Goal: Task Accomplishment & Management: Use online tool/utility

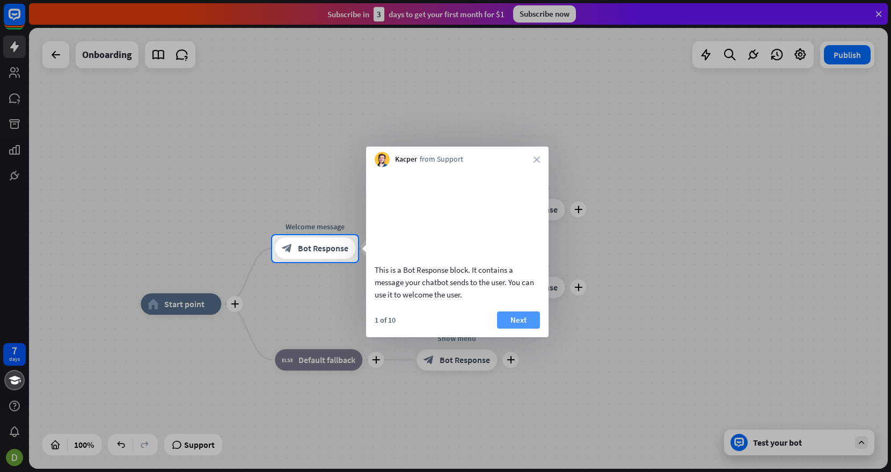
click at [504, 329] on button "Next" at bounding box center [518, 319] width 43 height 17
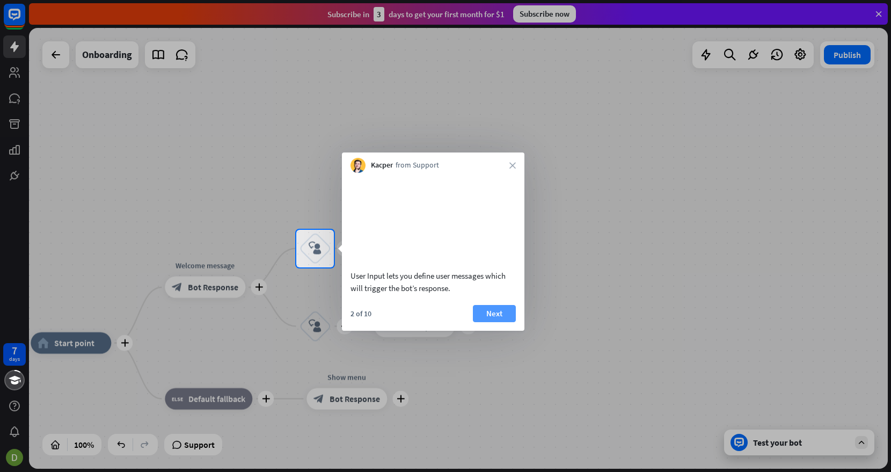
click at [505, 322] on button "Next" at bounding box center [494, 313] width 43 height 17
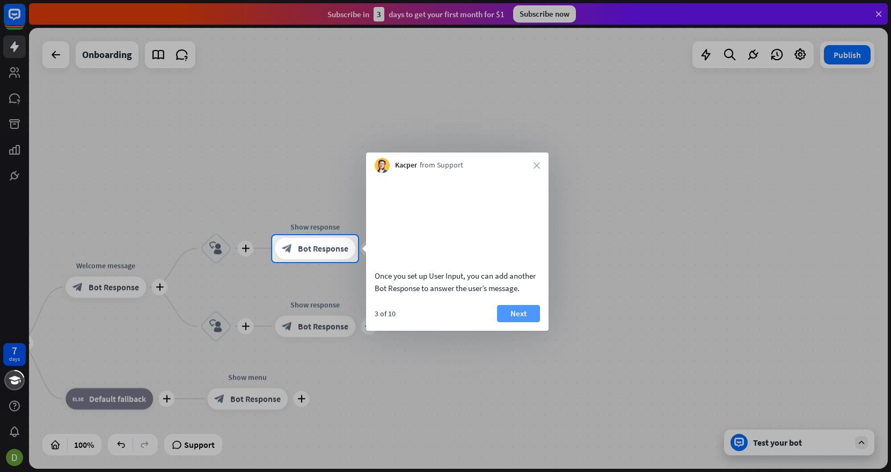
click at [505, 322] on button "Next" at bounding box center [518, 313] width 43 height 17
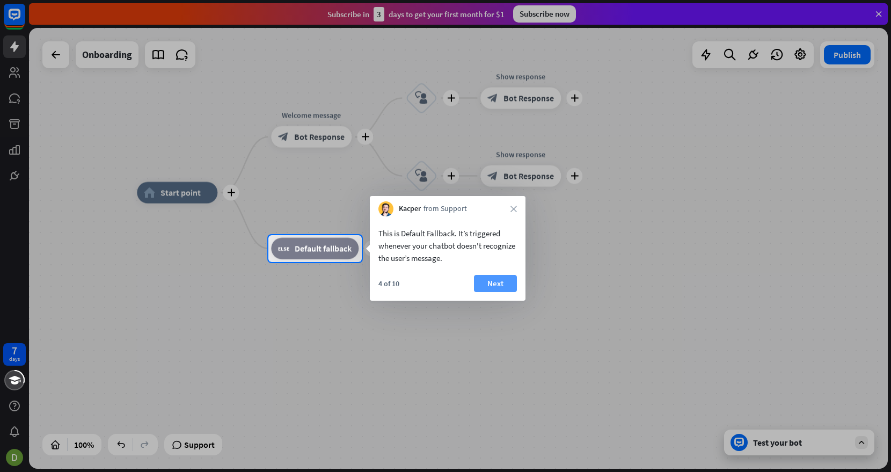
click at [489, 283] on button "Next" at bounding box center [495, 283] width 43 height 17
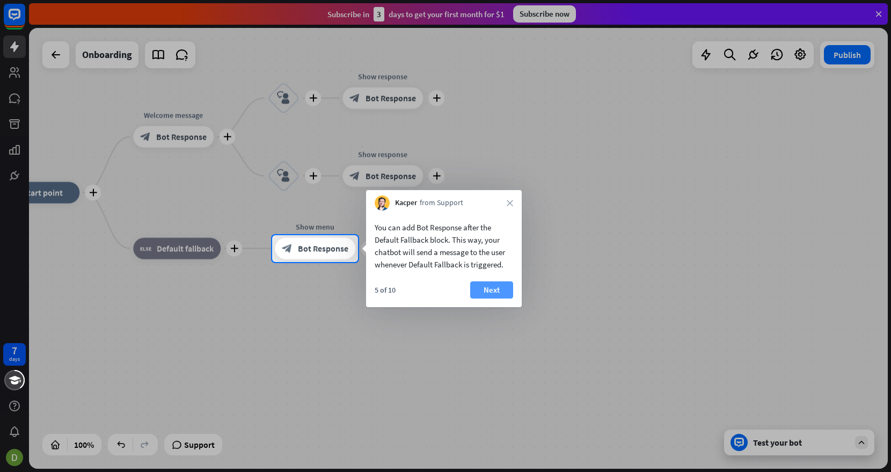
click at [493, 288] on button "Next" at bounding box center [491, 289] width 43 height 17
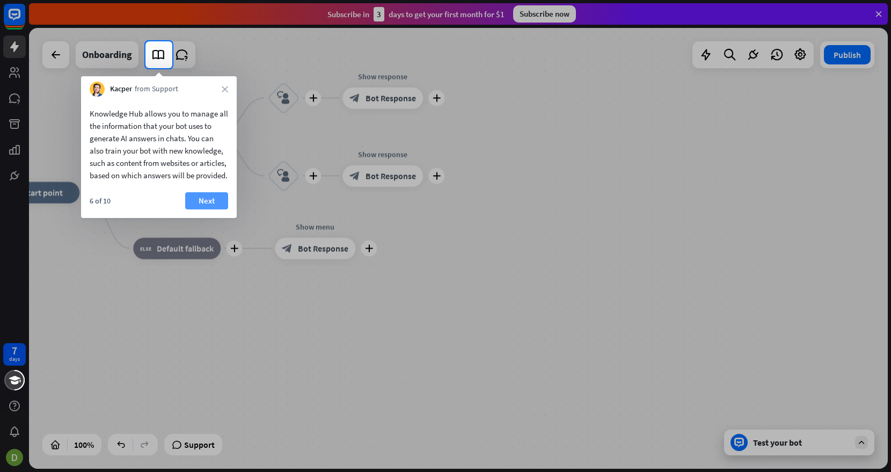
click at [198, 209] on button "Next" at bounding box center [206, 200] width 43 height 17
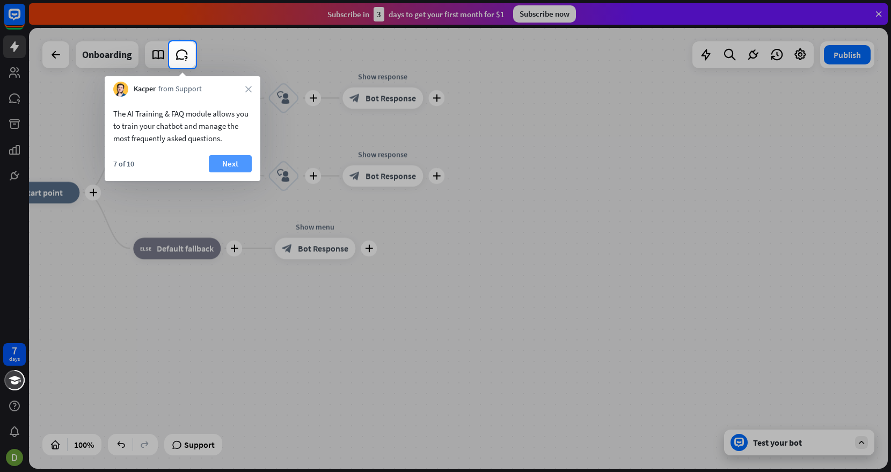
click at [220, 161] on button "Next" at bounding box center [230, 163] width 43 height 17
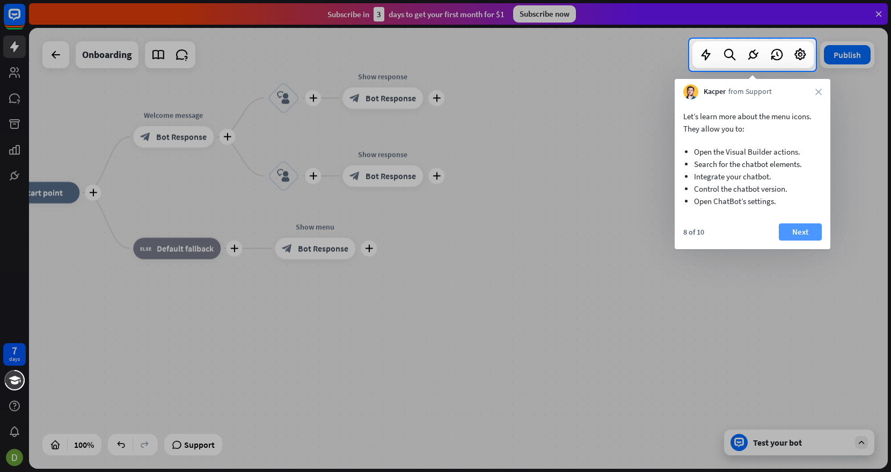
click at [816, 237] on button "Next" at bounding box center [800, 231] width 43 height 17
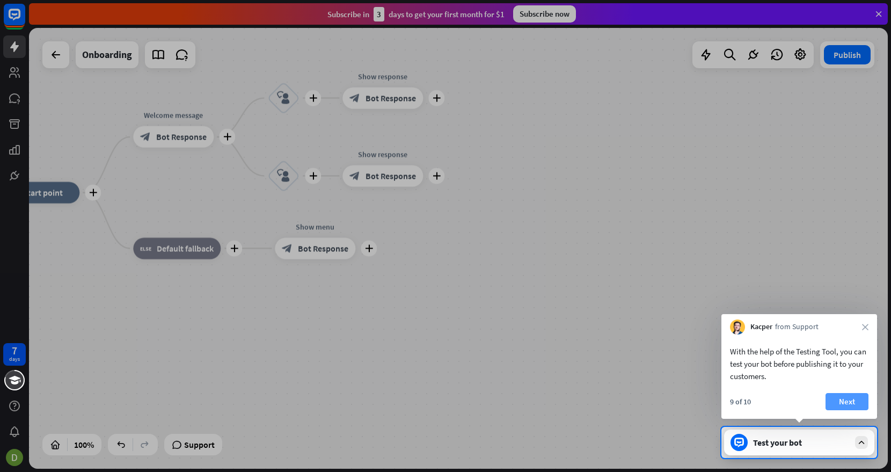
click at [841, 409] on button "Next" at bounding box center [847, 401] width 43 height 17
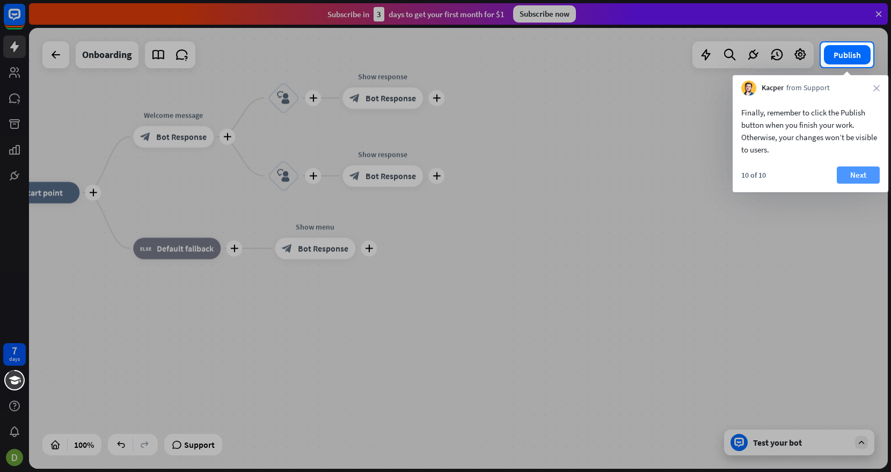
click at [860, 179] on button "Next" at bounding box center [858, 174] width 43 height 17
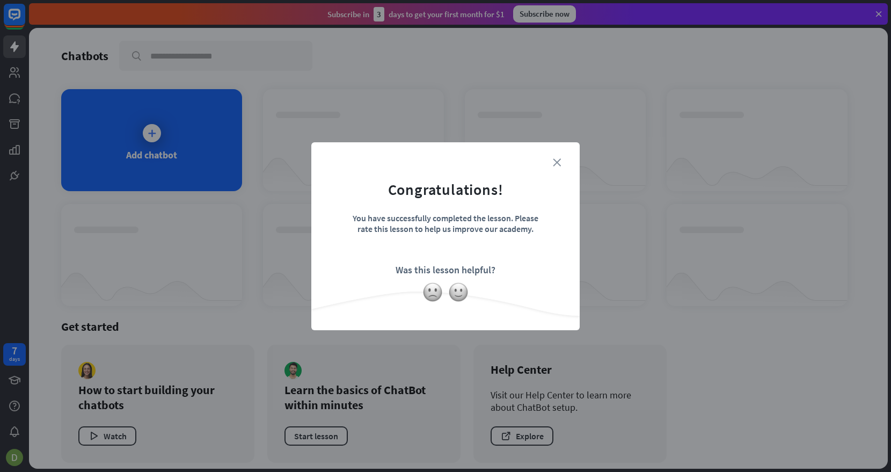
click at [559, 160] on icon "close" at bounding box center [557, 162] width 8 height 8
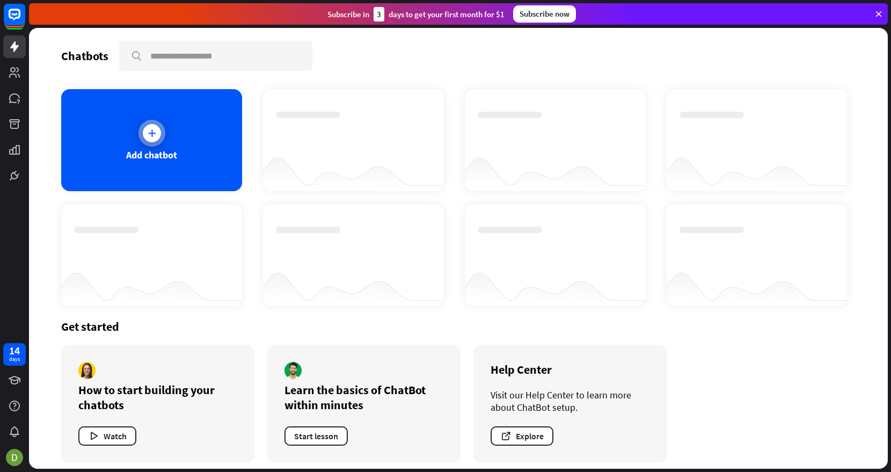
click at [158, 161] on div "Add chatbot" at bounding box center [151, 140] width 181 height 102
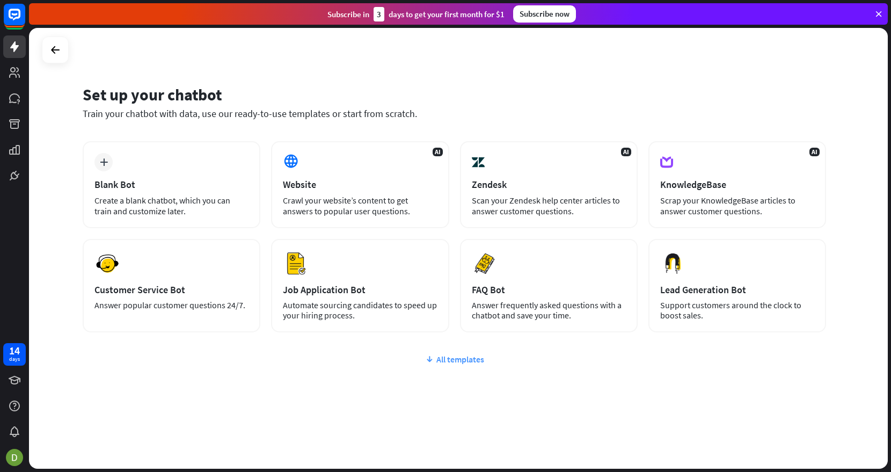
click at [446, 363] on div "All templates" at bounding box center [455, 359] width 744 height 11
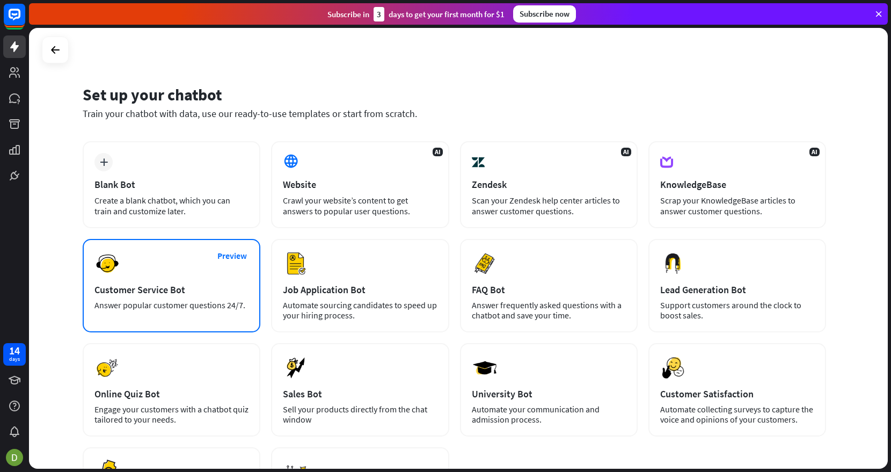
click at [187, 275] on div "Preview Customer Service Bot Answer popular customer questions 24/7." at bounding box center [172, 285] width 178 height 93
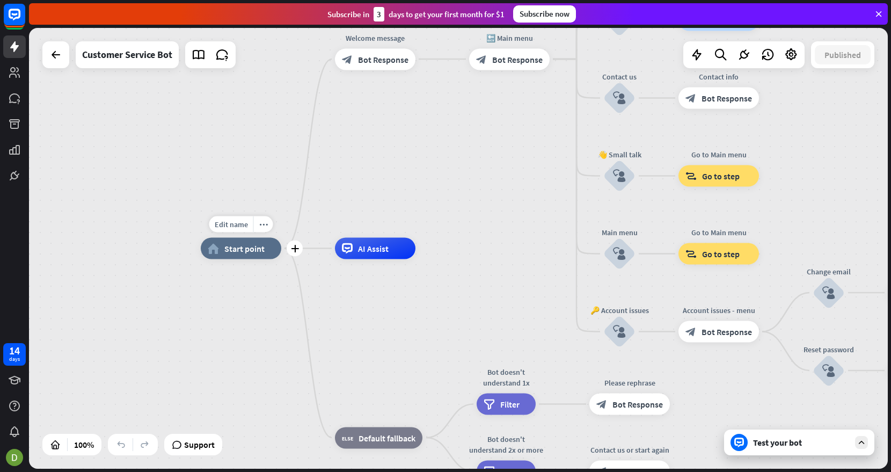
click at [245, 247] on span "Start point" at bounding box center [244, 248] width 40 height 11
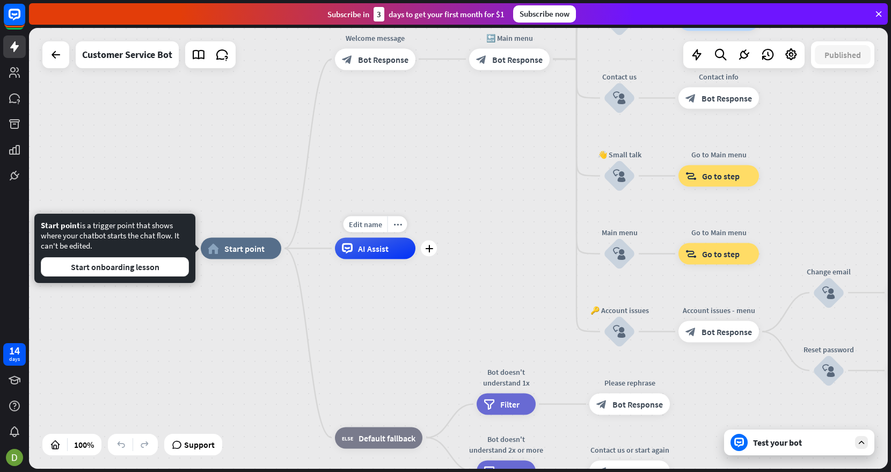
click at [382, 252] on span "AI Assist" at bounding box center [373, 248] width 31 height 11
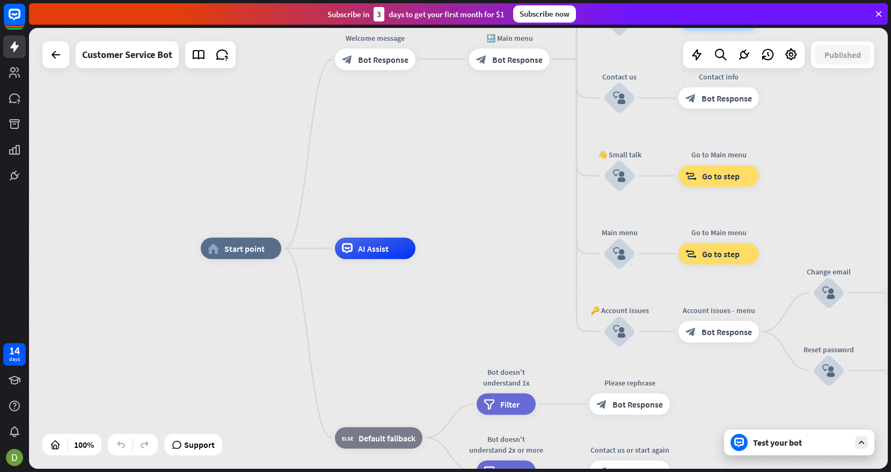
click at [777, 439] on div "Test your bot" at bounding box center [801, 442] width 97 height 11
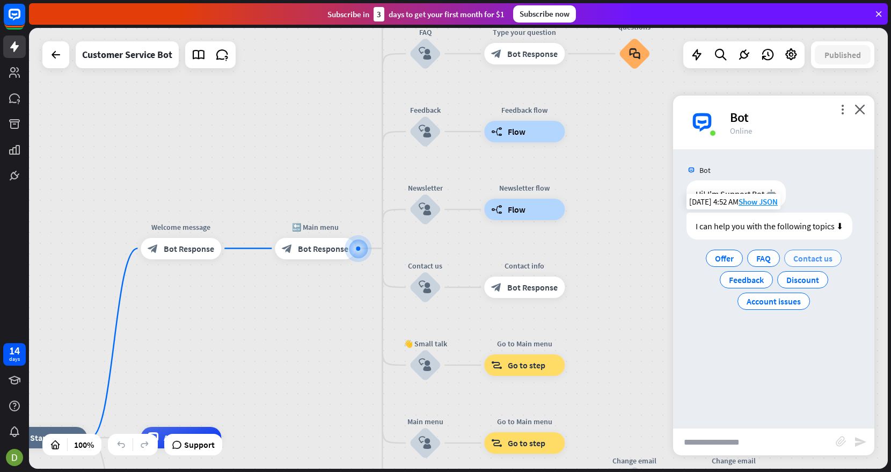
click at [798, 259] on span "Contact us" at bounding box center [813, 258] width 39 height 11
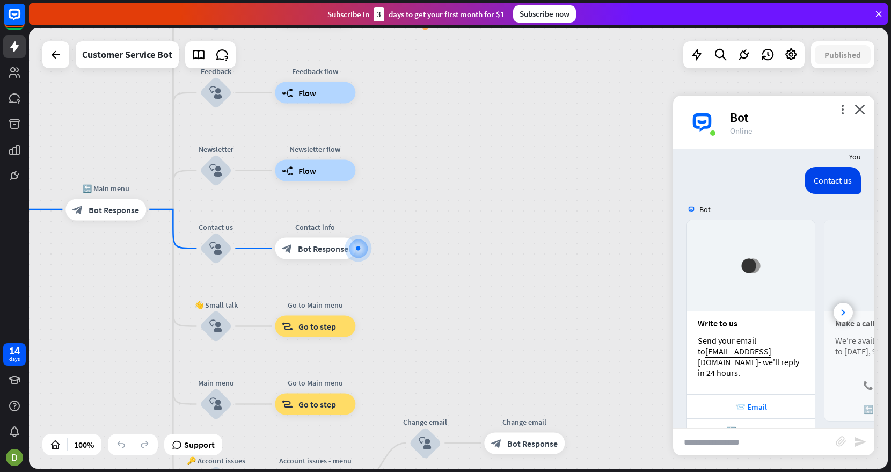
scroll to position [119, 0]
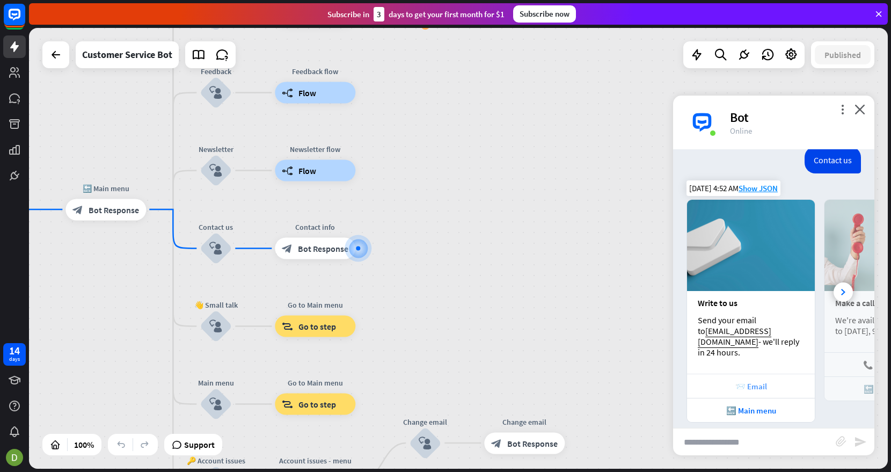
click at [750, 381] on div "📨 Email" at bounding box center [751, 386] width 117 height 10
click at [743, 439] on input "text" at bounding box center [754, 441] width 163 height 27
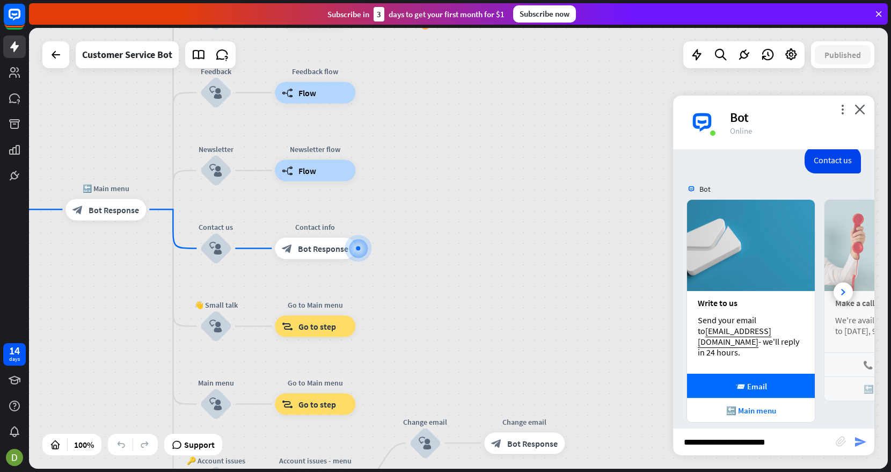
type input "**********"
click at [863, 442] on icon "send" at bounding box center [860, 441] width 13 height 13
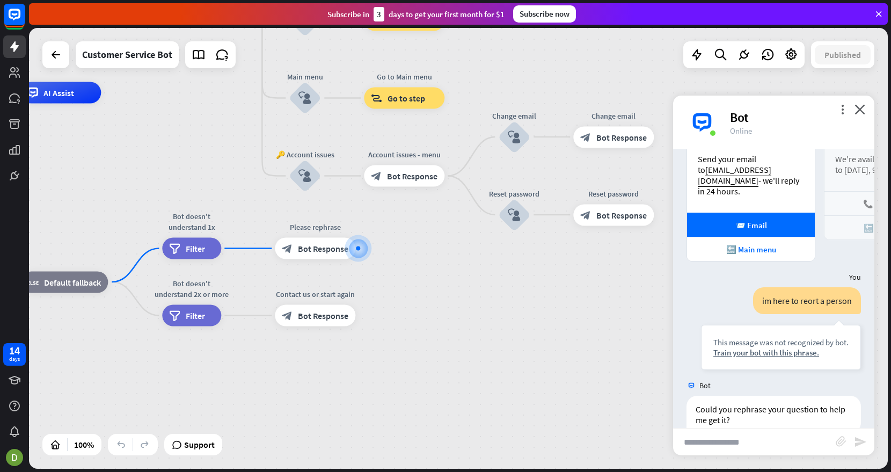
scroll to position [290, 0]
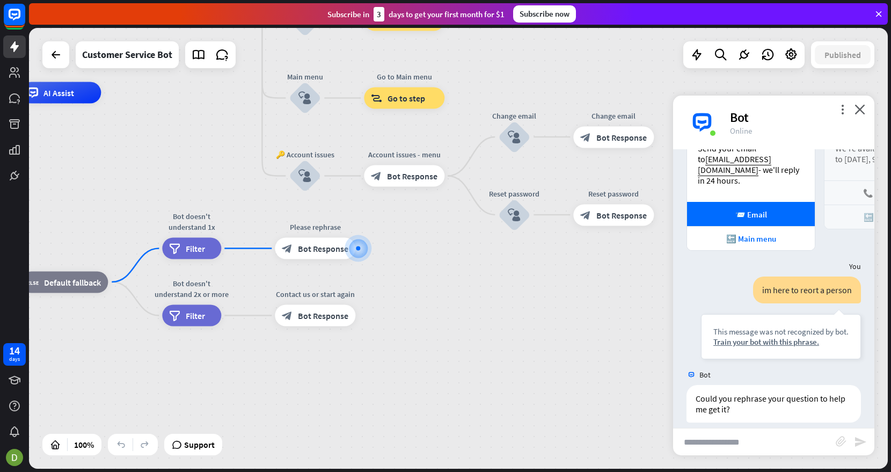
click at [717, 435] on input "text" at bounding box center [754, 441] width 163 height 27
type input "**********"
click at [862, 441] on icon "send" at bounding box center [860, 441] width 13 height 13
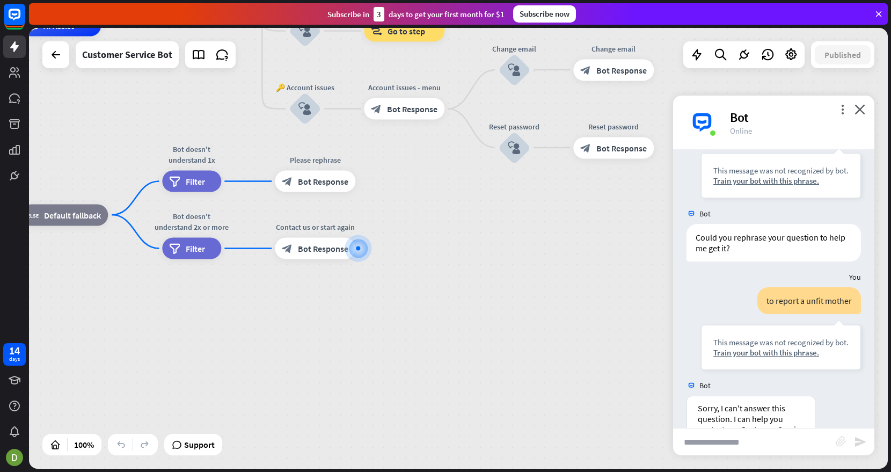
scroll to position [550, 0]
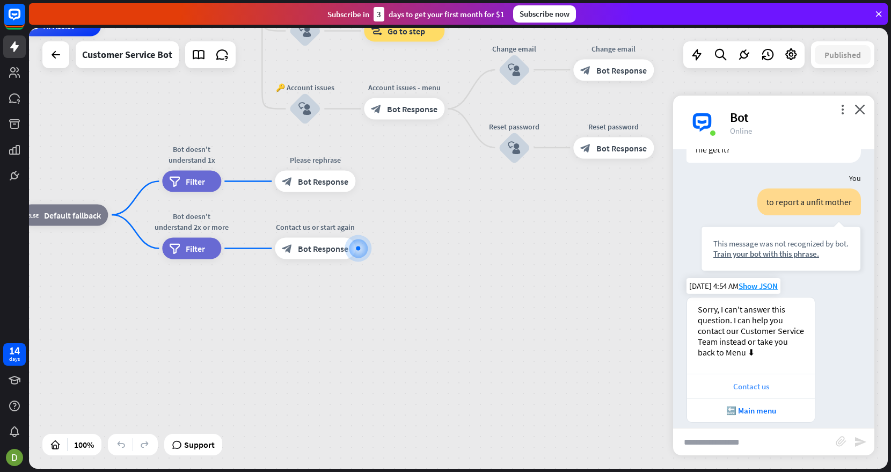
click at [740, 381] on div "Contact us" at bounding box center [751, 386] width 117 height 10
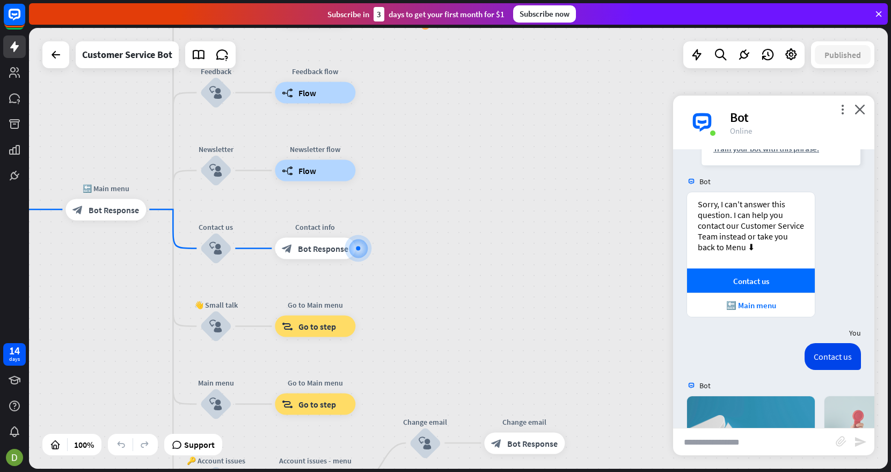
scroll to position [841, 0]
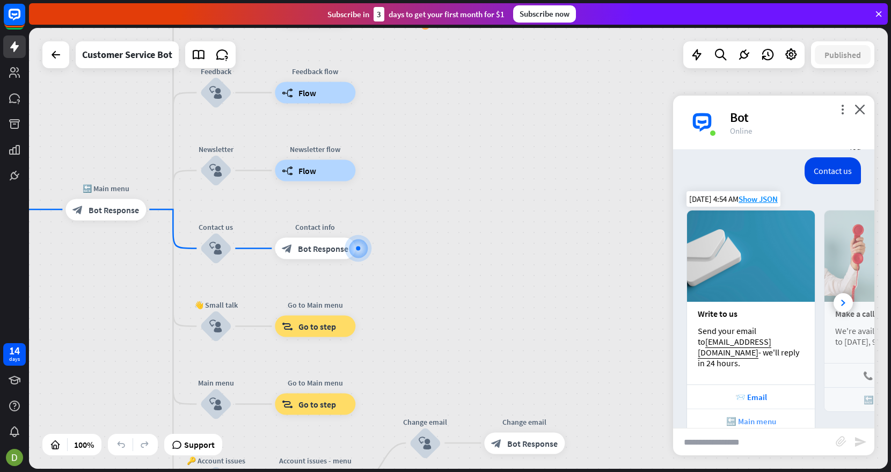
click at [745, 416] on div "🔙 Main menu" at bounding box center [751, 421] width 117 height 10
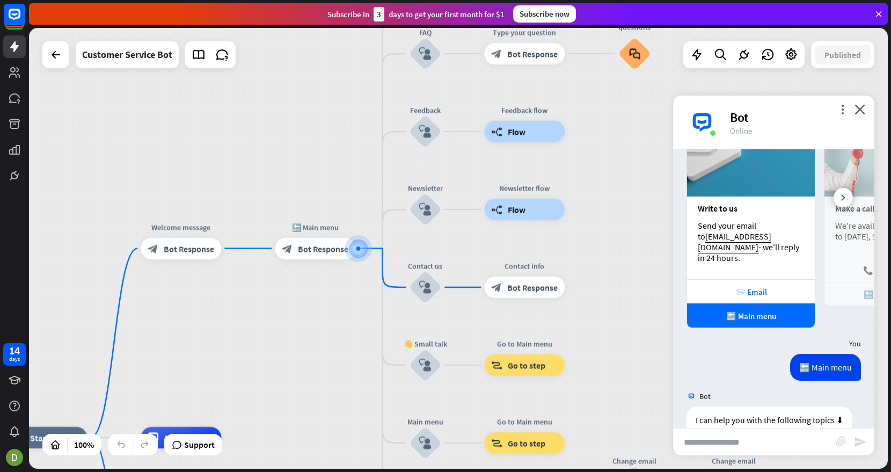
scroll to position [1019, 0]
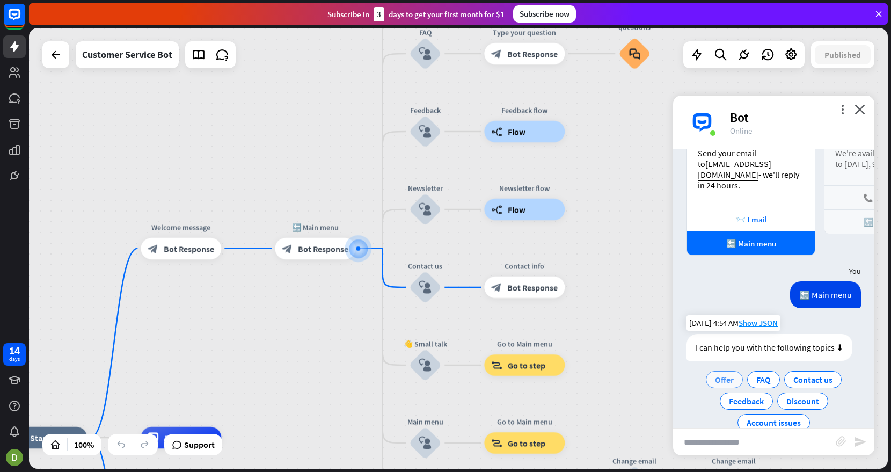
click at [723, 374] on span "Offer" at bounding box center [724, 379] width 19 height 11
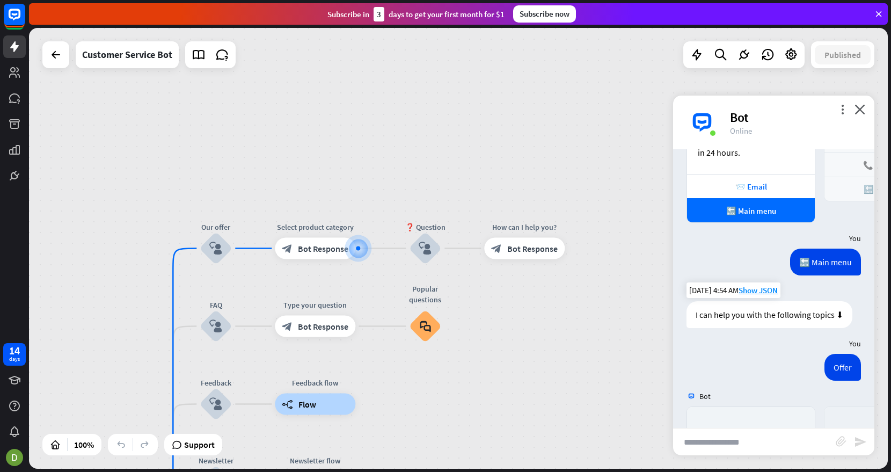
scroll to position [1251, 0]
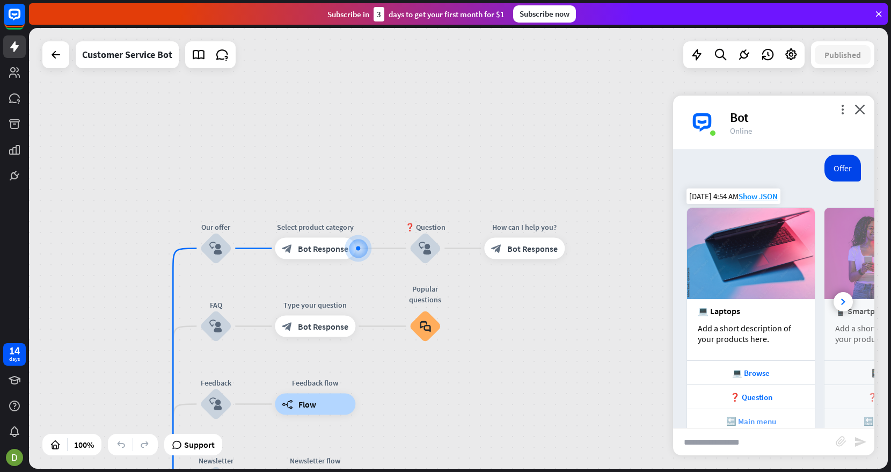
click at [753, 416] on div "🔙 Main menu" at bounding box center [751, 421] width 117 height 10
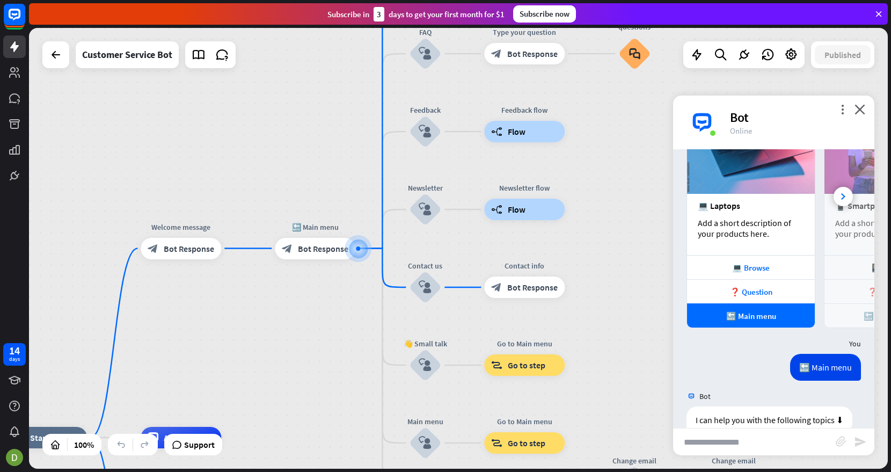
scroll to position [1429, 0]
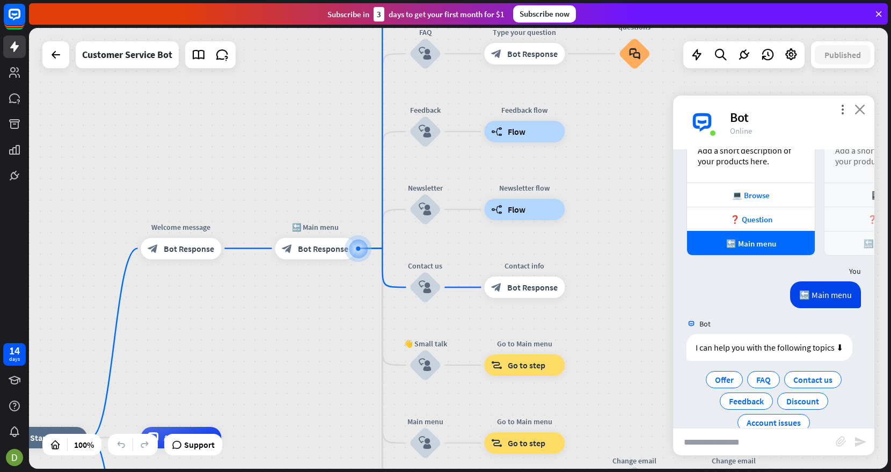
click at [856, 113] on icon "close" at bounding box center [860, 109] width 11 height 10
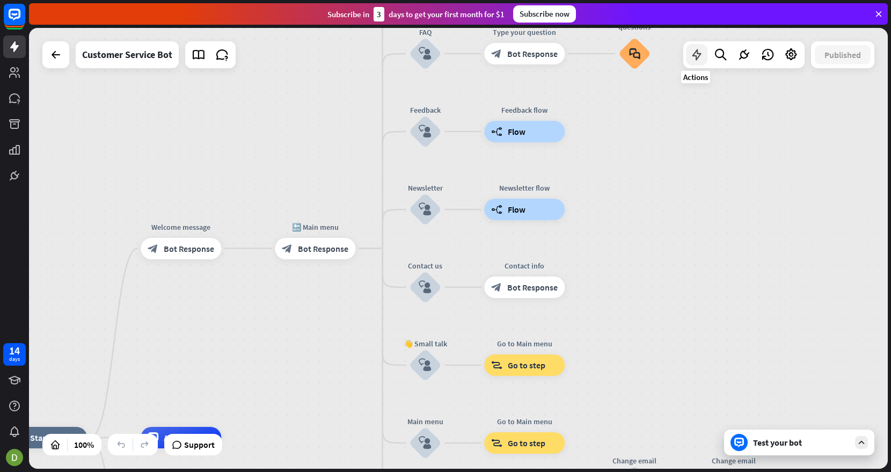
click at [701, 57] on icon at bounding box center [697, 55] width 14 height 14
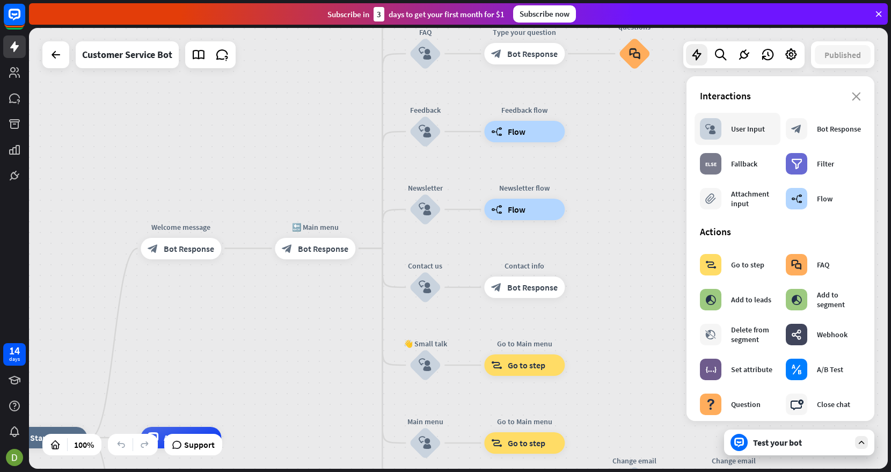
click at [714, 128] on icon "block_user_input" at bounding box center [711, 128] width 11 height 11
click at [734, 131] on div "User Input" at bounding box center [748, 129] width 34 height 10
click at [805, 271] on div "block_faq" at bounding box center [796, 264] width 21 height 21
click at [820, 267] on div "FAQ" at bounding box center [823, 265] width 12 height 10
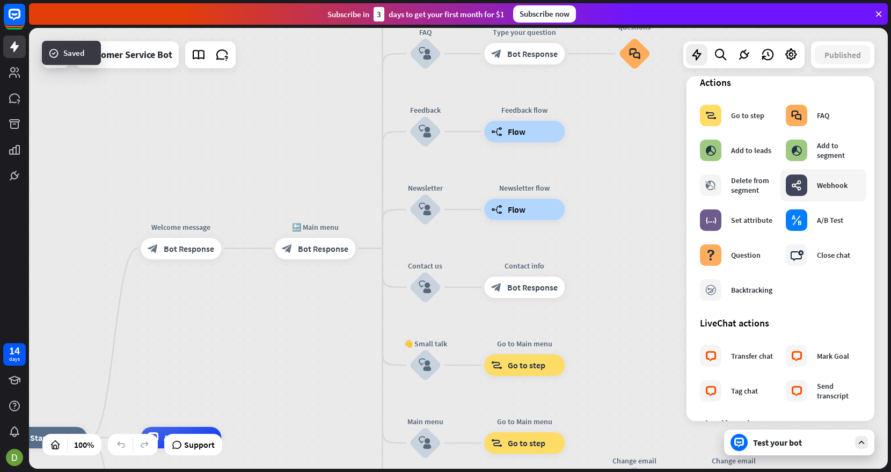
scroll to position [268, 0]
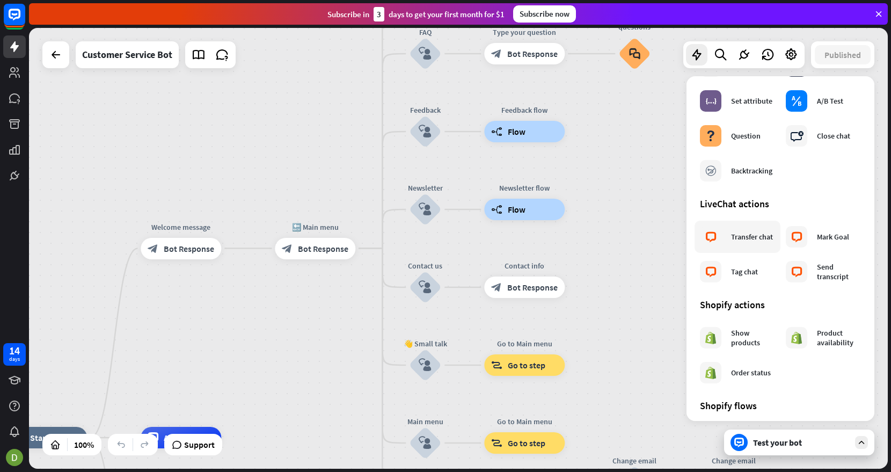
click at [751, 239] on div "Transfer chat" at bounding box center [752, 237] width 42 height 10
click at [721, 242] on div "block_livechat" at bounding box center [710, 236] width 21 height 21
click at [732, 282] on div "block_livechat Tag chat" at bounding box center [729, 271] width 58 height 21
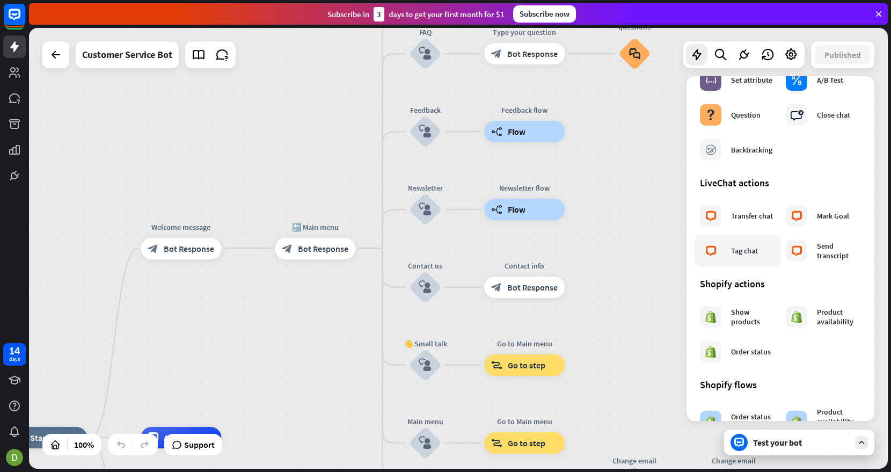
scroll to position [322, 0]
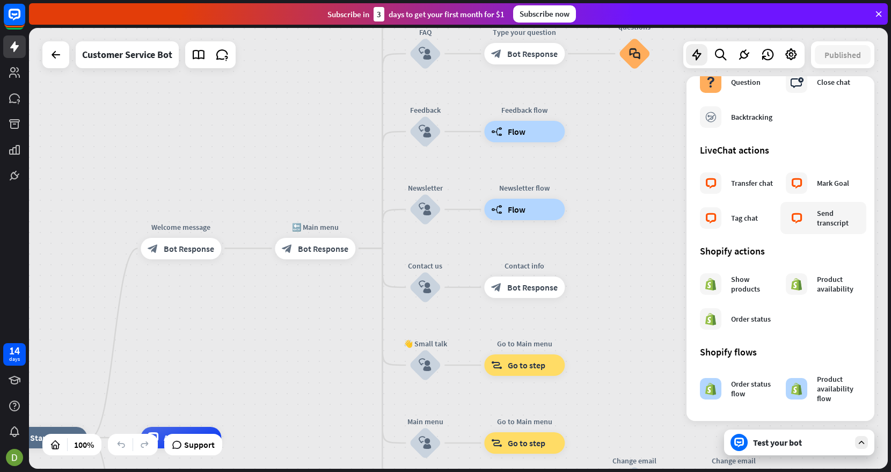
click at [811, 221] on div "block_livechat Send transcript" at bounding box center [823, 217] width 75 height 21
click at [758, 183] on div "Transfer chat" at bounding box center [752, 183] width 42 height 10
click at [745, 52] on icon at bounding box center [744, 55] width 14 height 14
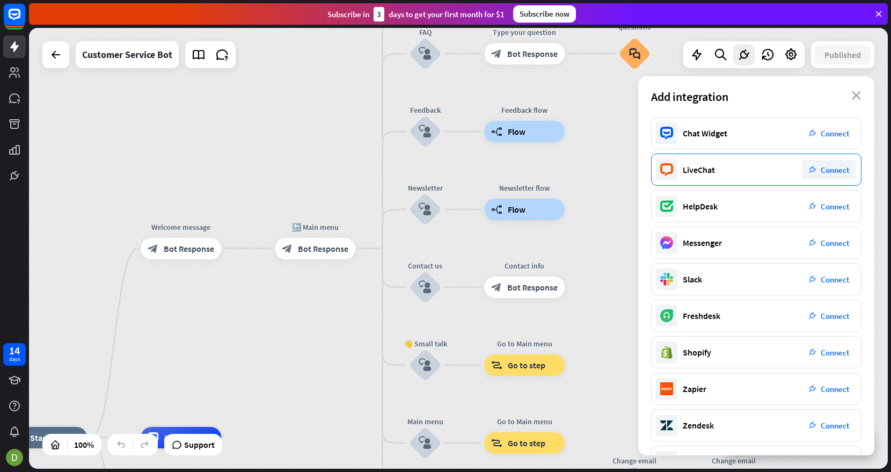
click at [771, 162] on div "LiveChat plug_integration Connect" at bounding box center [756, 170] width 210 height 32
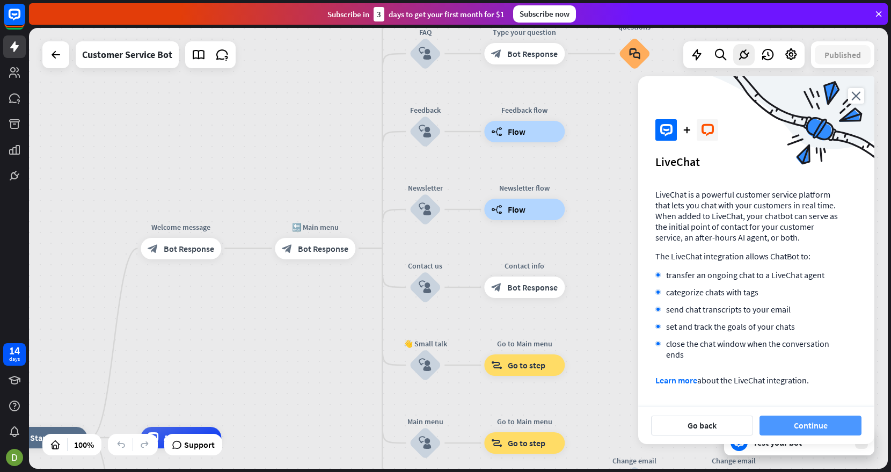
click at [810, 421] on button "Continue" at bounding box center [811, 426] width 102 height 20
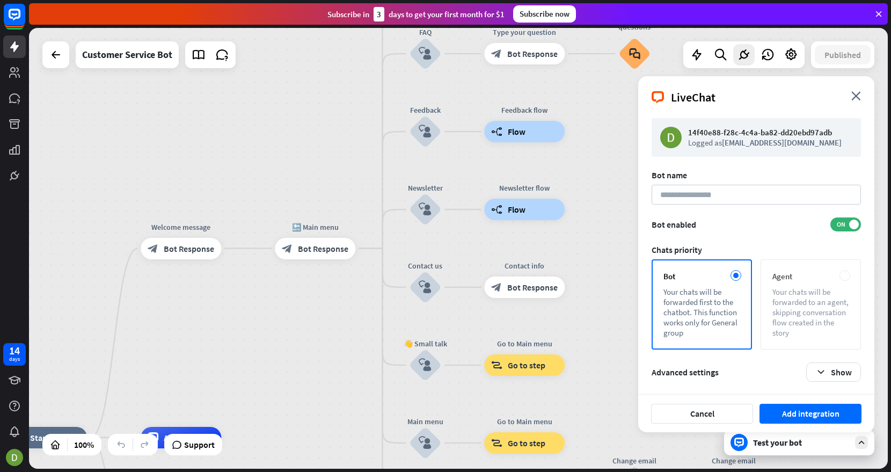
click at [816, 307] on div "Your chats will be forwarded to an agent, skipping conversation flow created in…" at bounding box center [811, 312] width 77 height 51
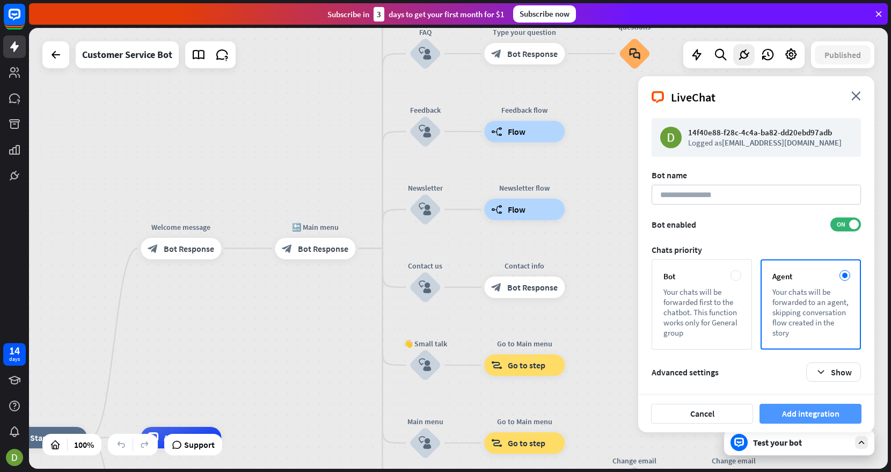
click at [797, 412] on button "Add integration" at bounding box center [811, 414] width 102 height 20
click at [676, 196] on input at bounding box center [756, 195] width 209 height 20
type input "*****"
click at [786, 413] on button "Add integration" at bounding box center [811, 414] width 102 height 20
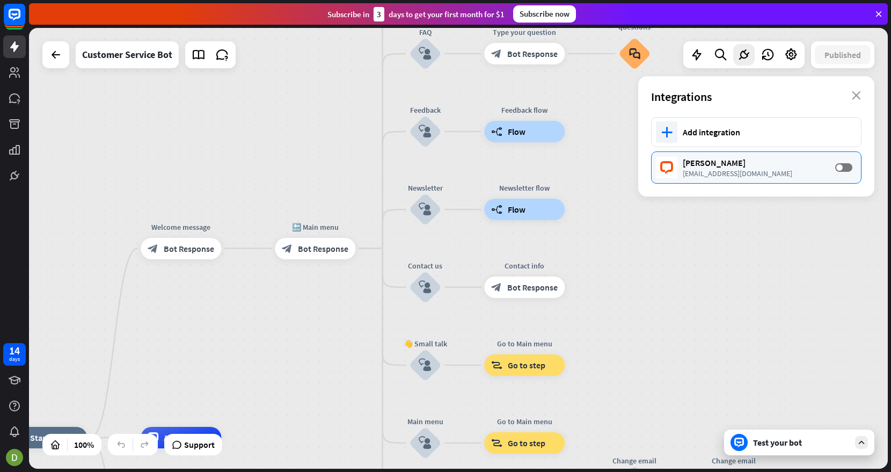
click at [835, 169] on div "[PERSON_NAME] [EMAIL_ADDRESS][DOMAIN_NAME] OFF" at bounding box center [756, 167] width 210 height 32
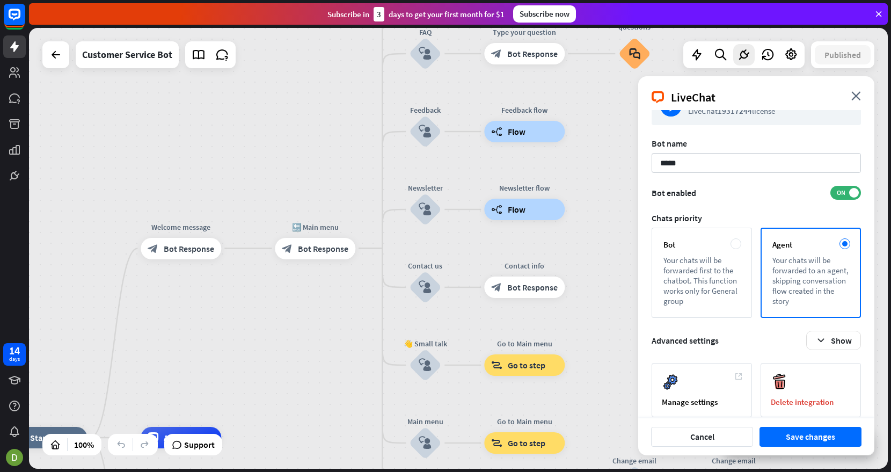
scroll to position [44, 0]
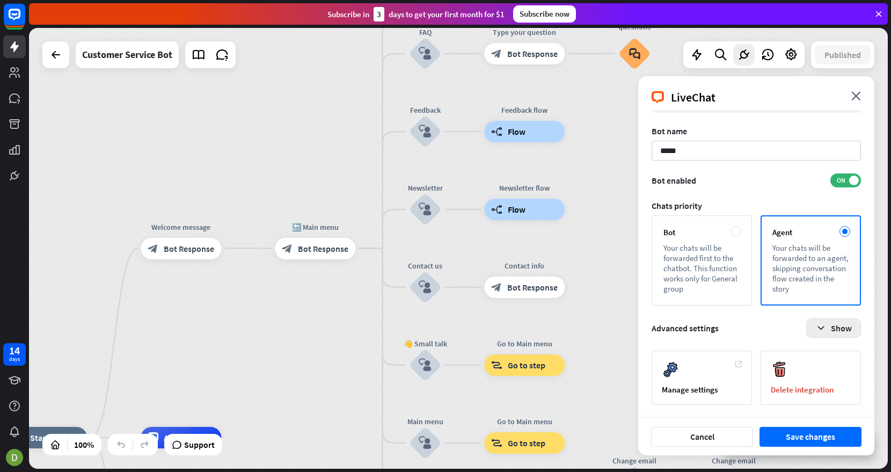
drag, startPoint x: 832, startPoint y: 328, endPoint x: 834, endPoint y: 334, distance: 6.1
click at [832, 329] on button "Show" at bounding box center [833, 327] width 55 height 19
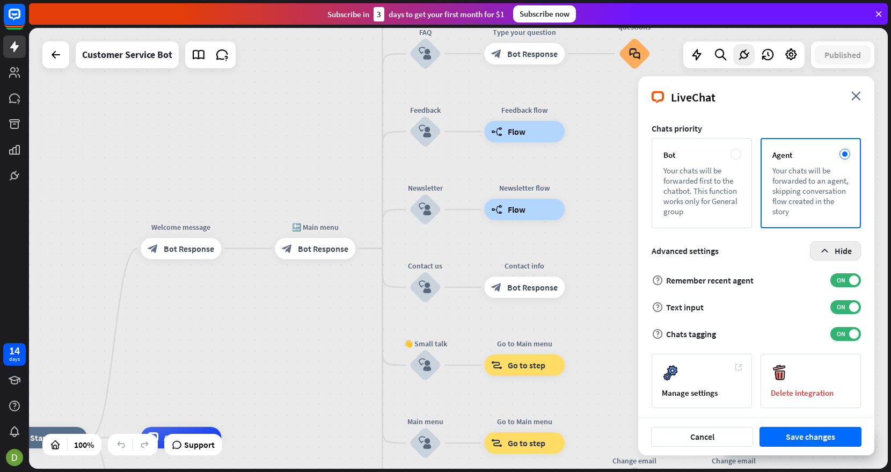
scroll to position [125, 0]
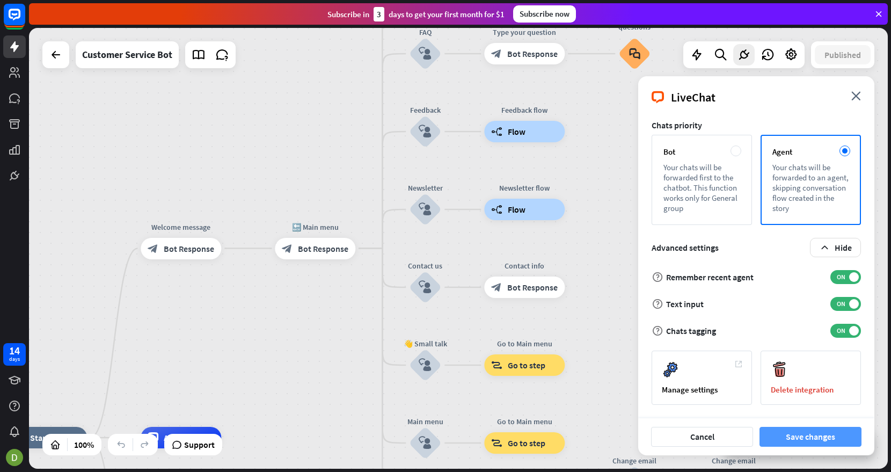
click at [778, 439] on button "Save changes" at bounding box center [811, 437] width 102 height 20
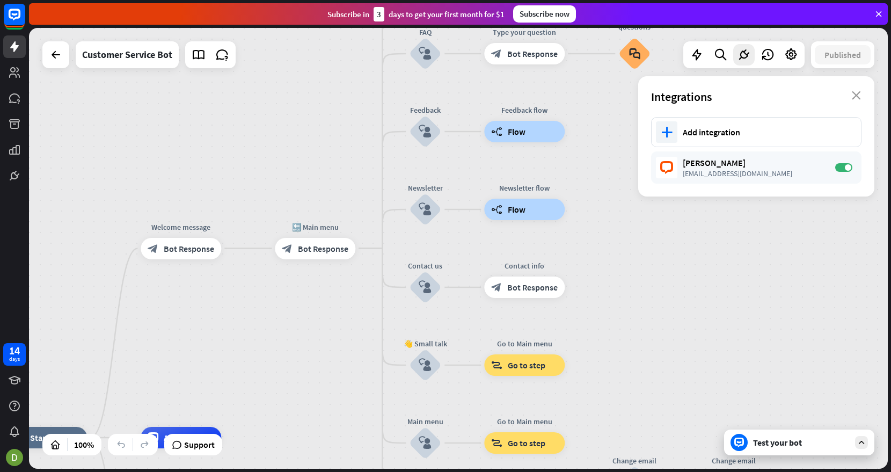
click at [791, 443] on div "Test your bot" at bounding box center [801, 442] width 97 height 11
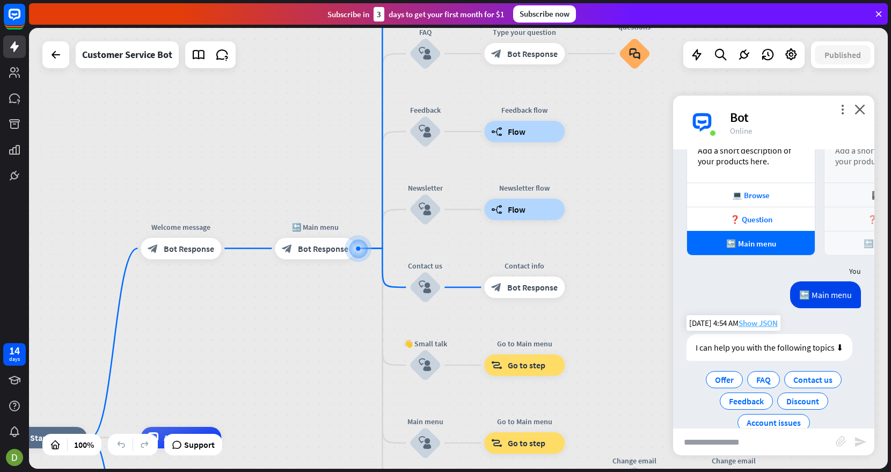
click at [760, 318] on span "Show JSON" at bounding box center [758, 323] width 39 height 10
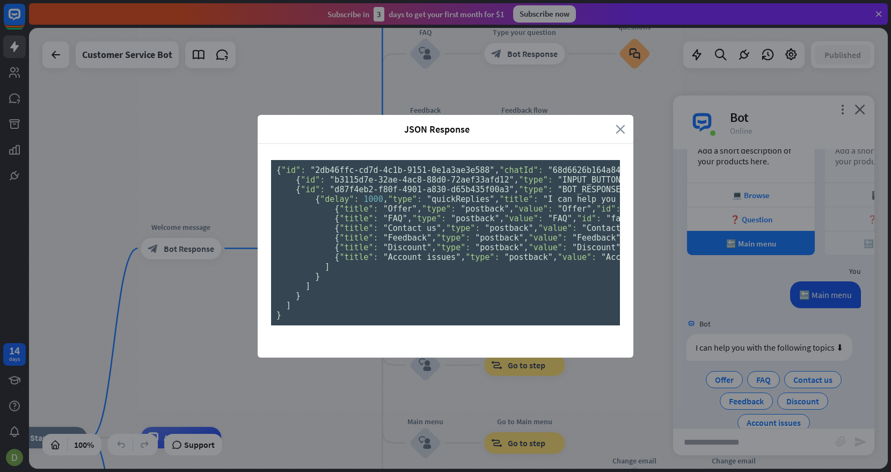
click at [616, 123] on icon "close" at bounding box center [621, 129] width 10 height 12
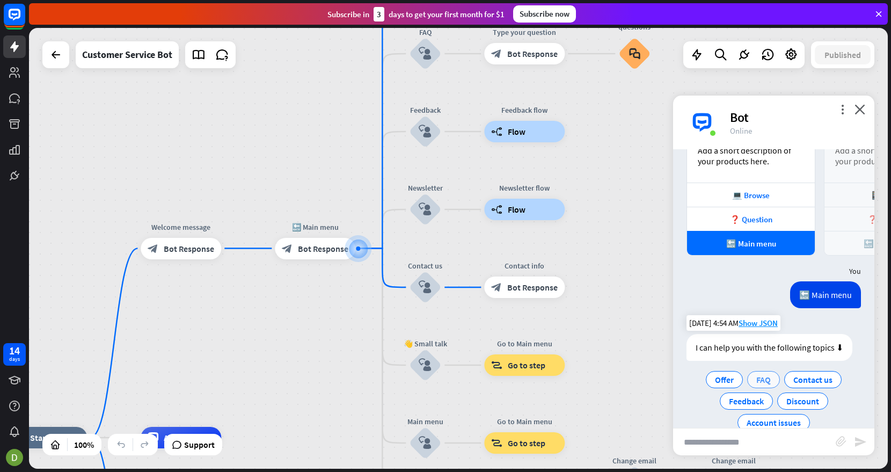
click at [763, 374] on span "FAQ" at bounding box center [764, 379] width 14 height 11
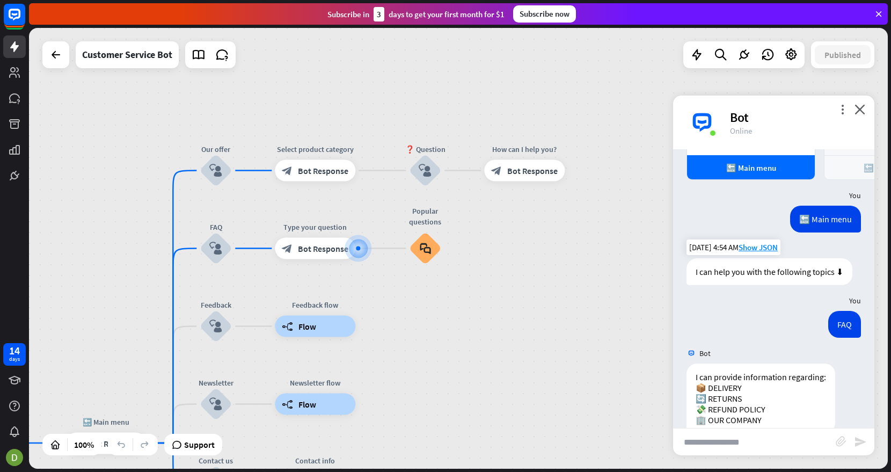
scroll to position [1537, 0]
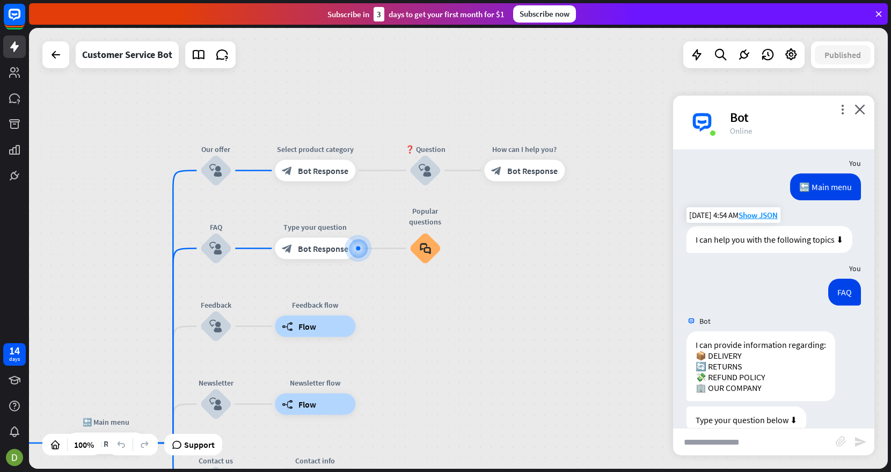
click at [728, 449] on input "text" at bounding box center [754, 441] width 163 height 27
type input "**********"
click at [860, 444] on icon "send" at bounding box center [860, 441] width 13 height 13
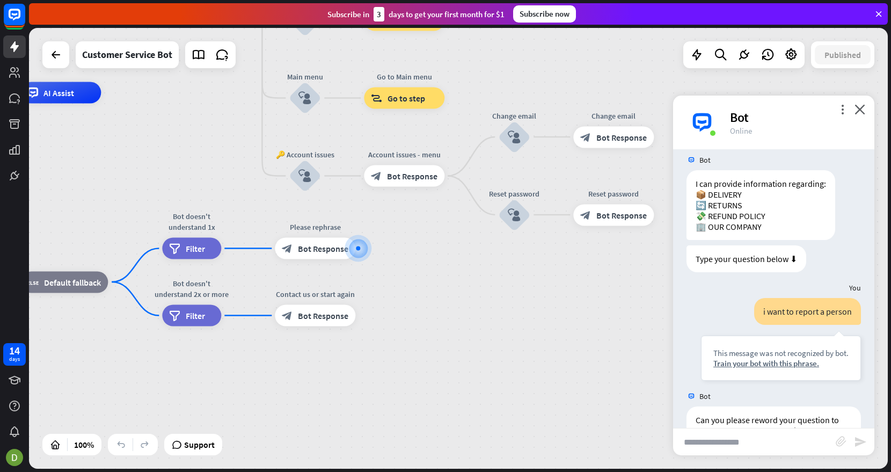
scroll to position [1708, 0]
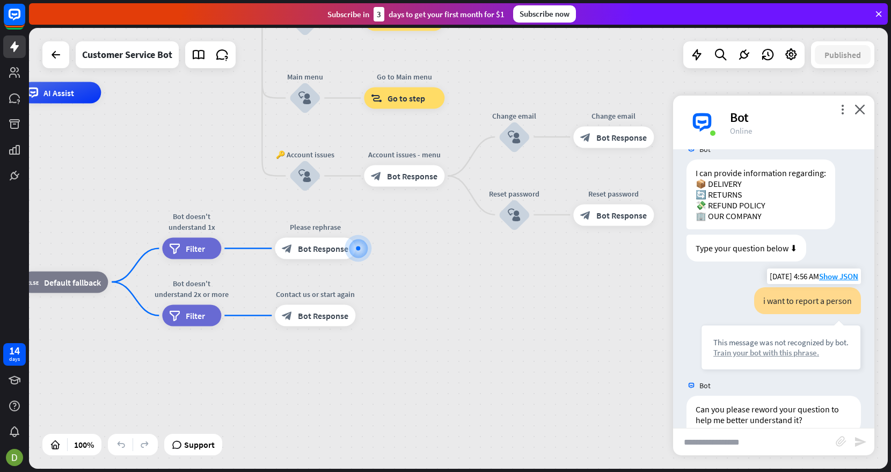
click at [734, 347] on div "Train your bot with this phrase." at bounding box center [781, 352] width 135 height 10
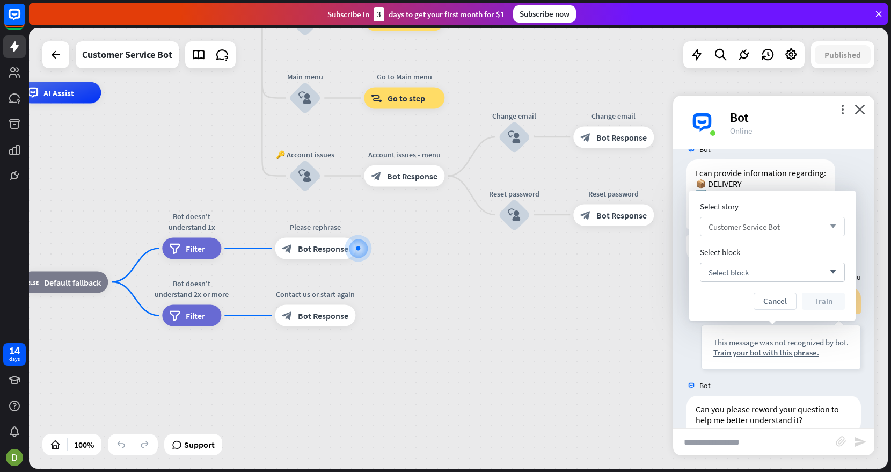
click at [834, 228] on icon "arrow_down" at bounding box center [831, 226] width 12 height 6
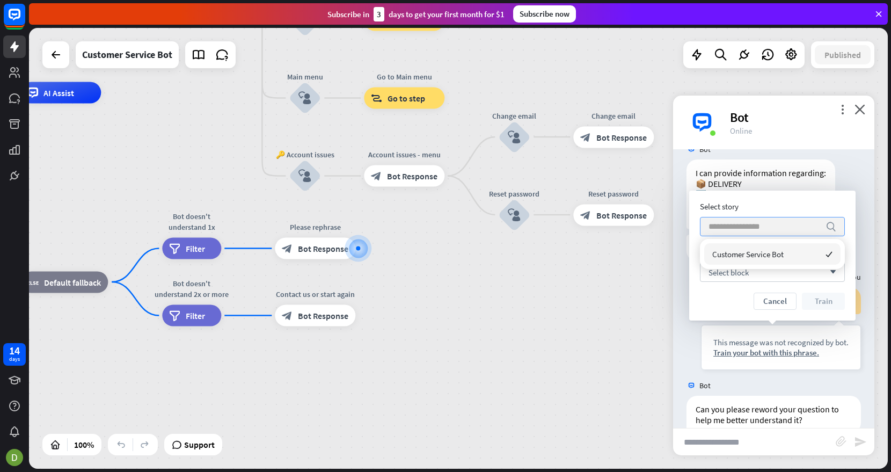
click at [829, 223] on icon "search" at bounding box center [831, 226] width 11 height 11
click at [836, 272] on icon "arrow_down" at bounding box center [831, 272] width 12 height 6
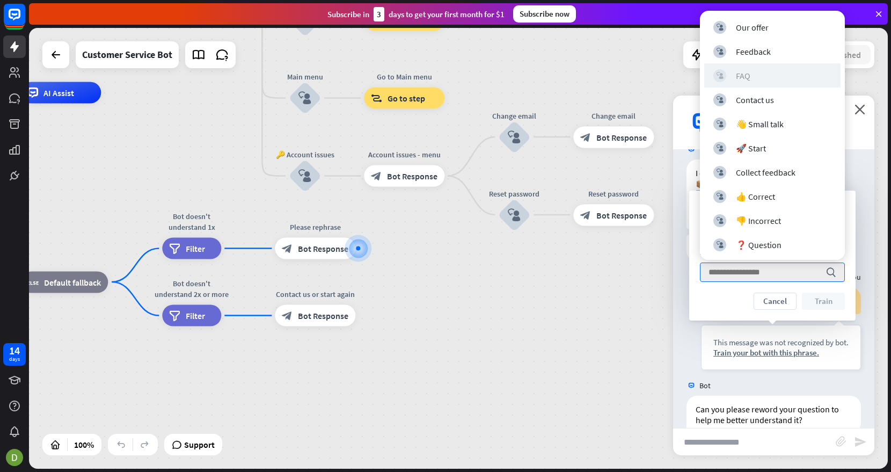
click at [757, 73] on div "block_user_input FAQ" at bounding box center [773, 75] width 118 height 13
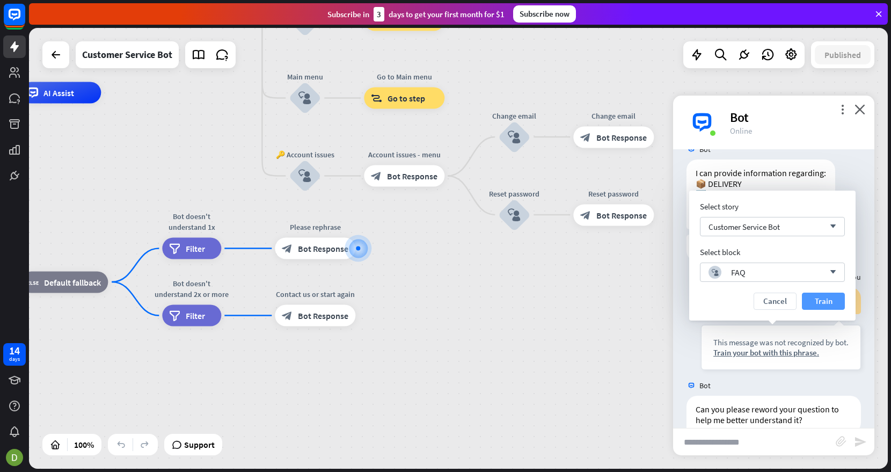
click at [823, 298] on button "Train" at bounding box center [823, 301] width 43 height 17
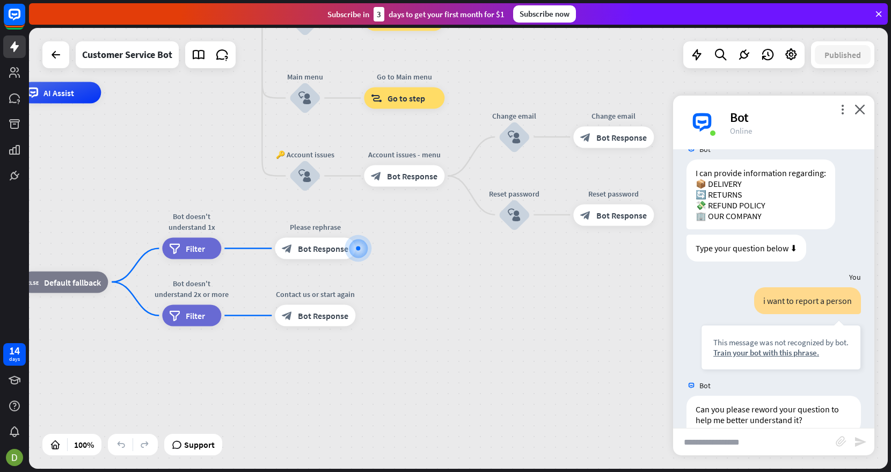
scroll to position [1698, 0]
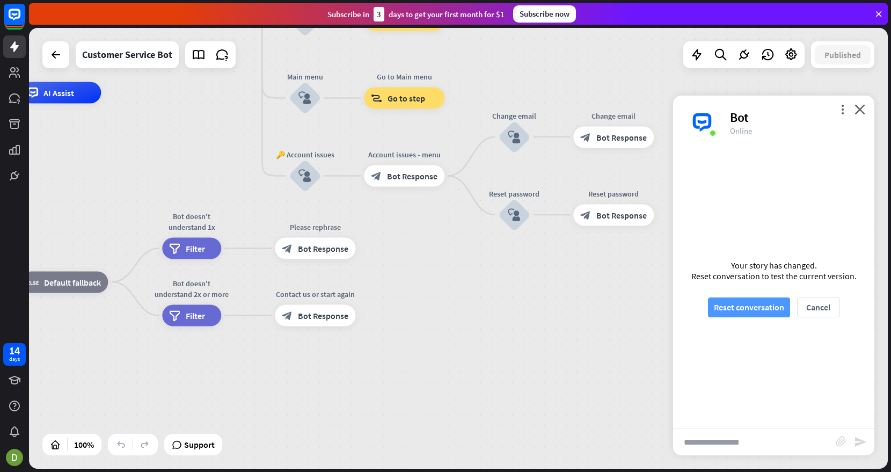
click at [755, 307] on button "Reset conversation" at bounding box center [749, 307] width 82 height 20
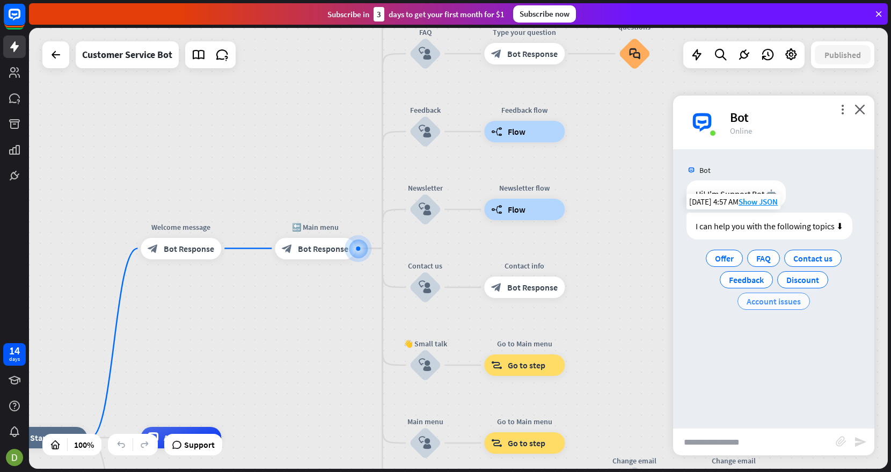
click at [787, 302] on span "Account issues" at bounding box center [774, 301] width 54 height 11
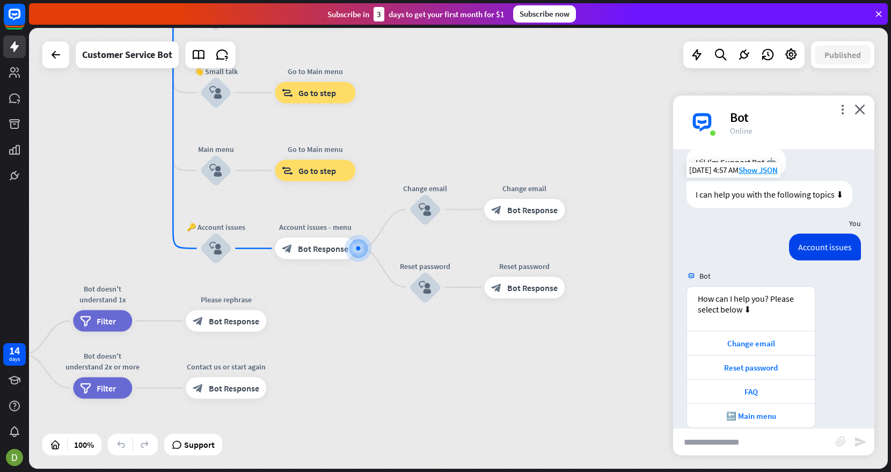
scroll to position [48, 0]
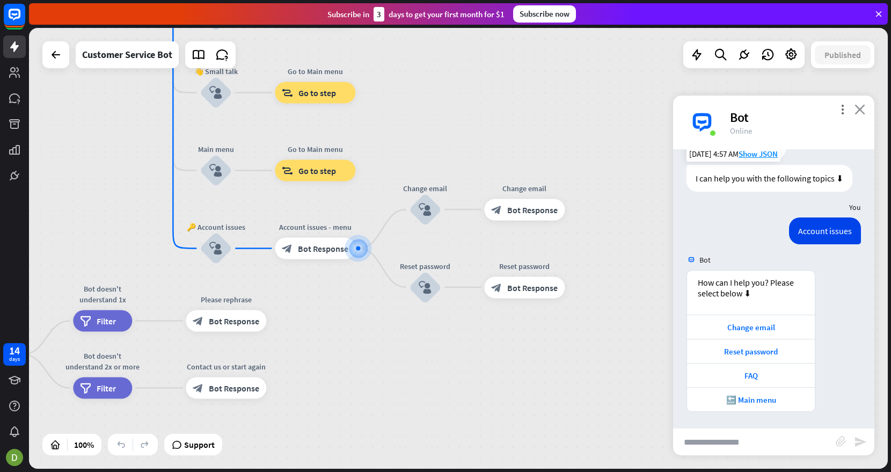
click at [861, 111] on icon "close" at bounding box center [860, 109] width 11 height 10
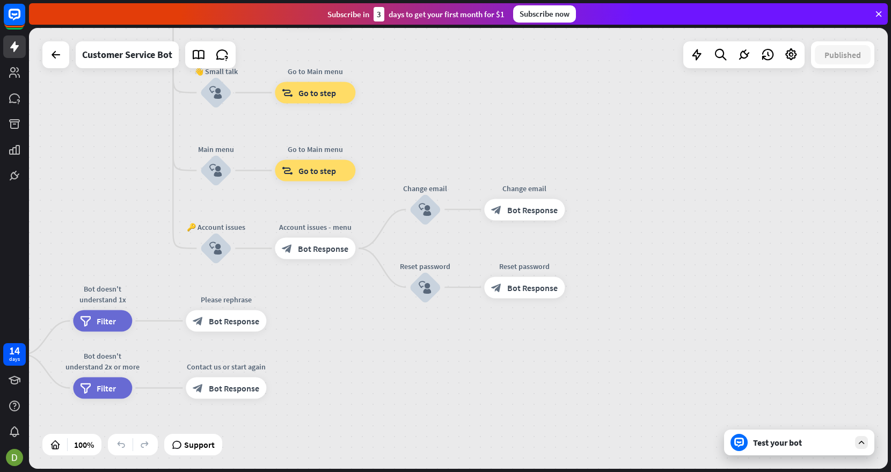
click at [874, 13] on icon at bounding box center [879, 14] width 10 height 10
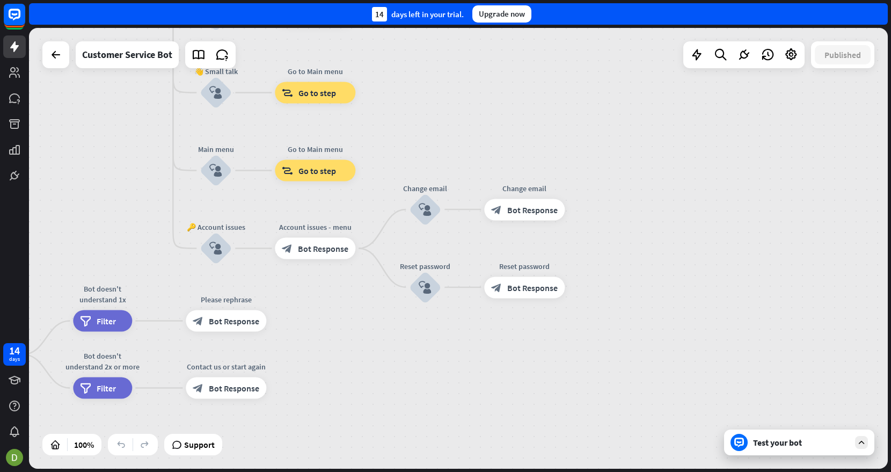
click at [511, 19] on div "Upgrade now" at bounding box center [501, 13] width 59 height 17
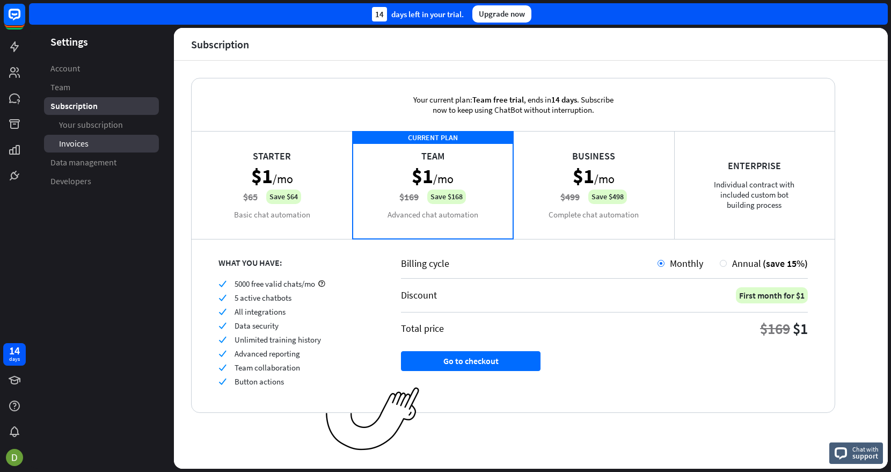
click at [77, 144] on span "Invoices" at bounding box center [74, 143] width 30 height 11
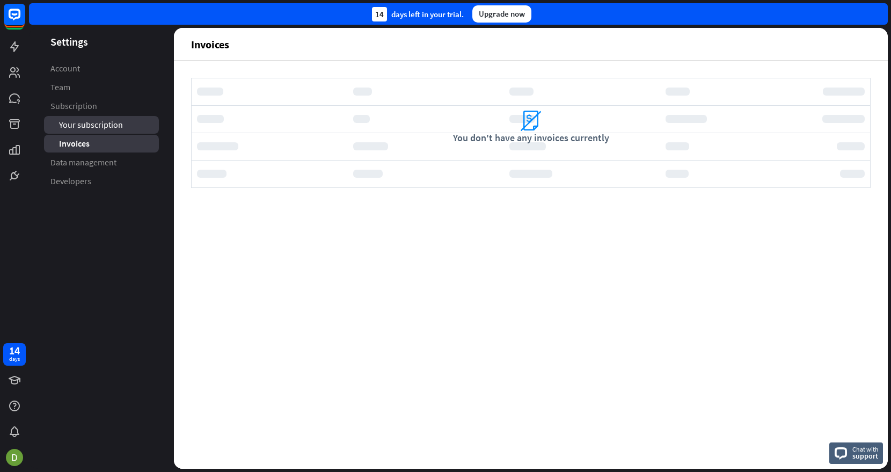
click at [81, 128] on span "Your subscription" at bounding box center [91, 124] width 64 height 11
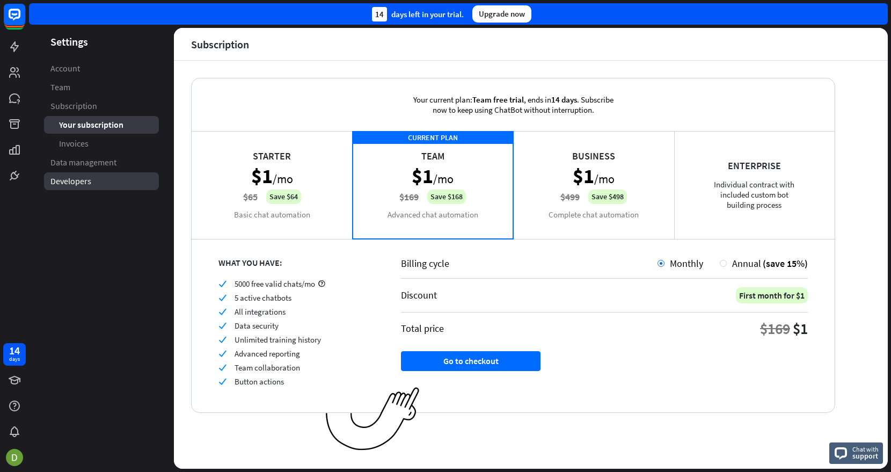
click at [85, 180] on span "Developers" at bounding box center [70, 181] width 41 height 11
